Goal: Communication & Community: Answer question/provide support

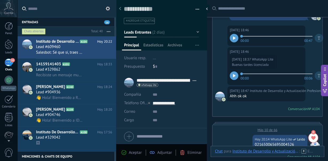
scroll to position [914, 0]
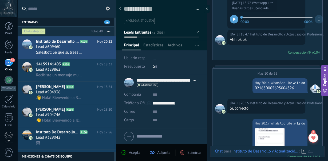
click at [182, 76] on div "[DATE] 20:14 WhatsApp Lite Leído [PHONE_NUMBER]" at bounding box center [267, 87] width 110 height 23
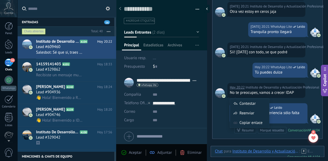
scroll to position [1102, 0]
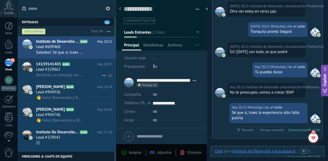
click at [63, 62] on h2 "14159141403 A101" at bounding box center [66, 64] width 61 height 5
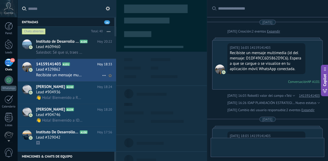
scroll to position [176, 0]
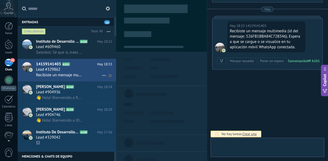
type textarea "**********"
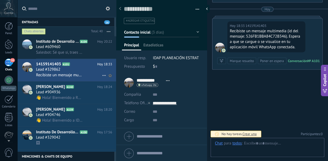
scroll to position [8, 0]
